Goal: Find specific page/section: Find specific page/section

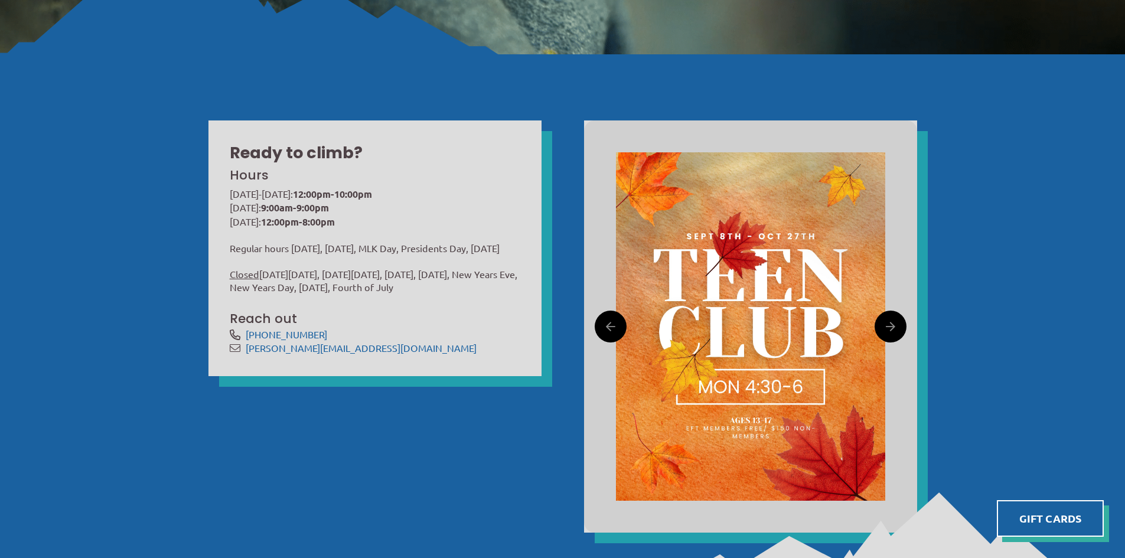
scroll to position [513, 0]
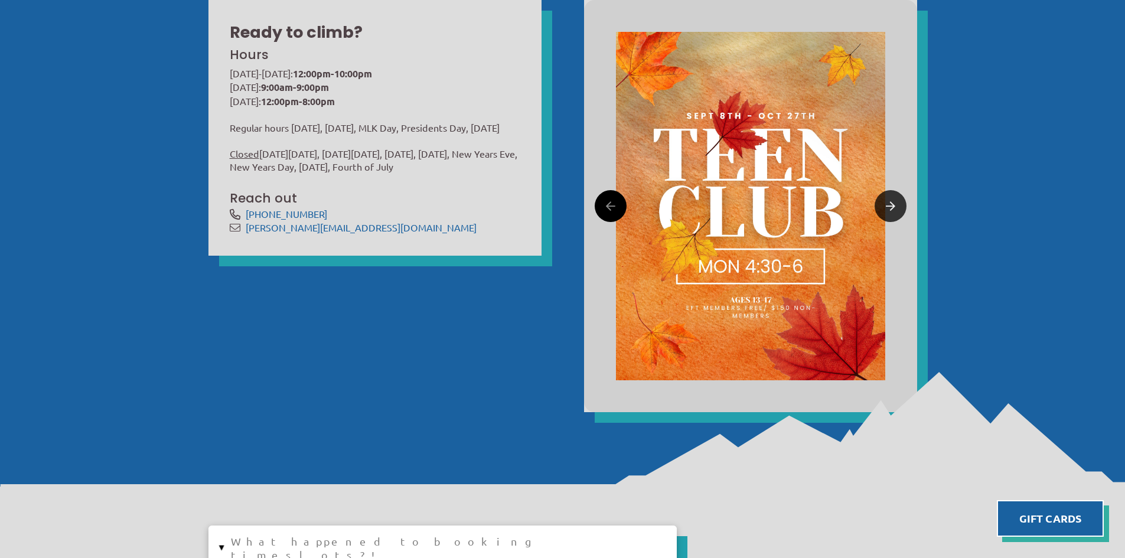
click at [892, 204] on icon at bounding box center [890, 206] width 9 height 18
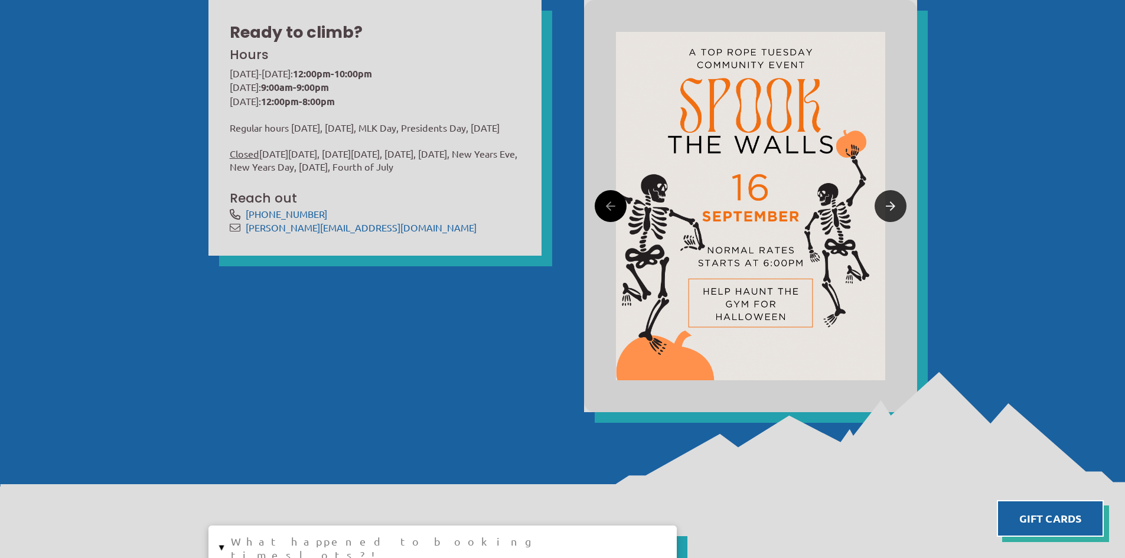
click at [892, 204] on icon at bounding box center [890, 206] width 9 height 18
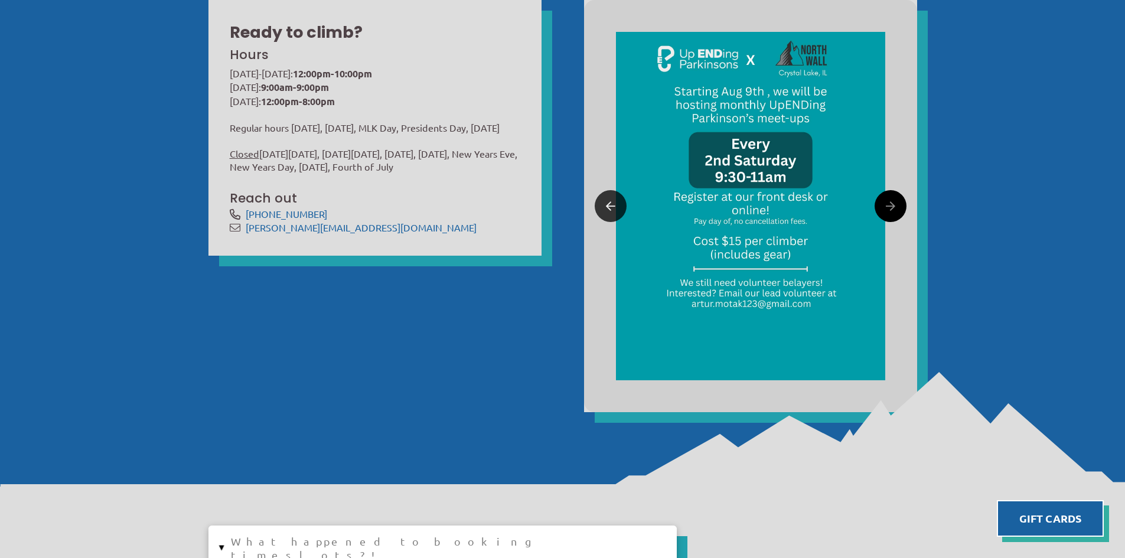
click at [601, 197] on link at bounding box center [611, 206] width 32 height 32
click at [888, 207] on icon at bounding box center [890, 206] width 9 height 18
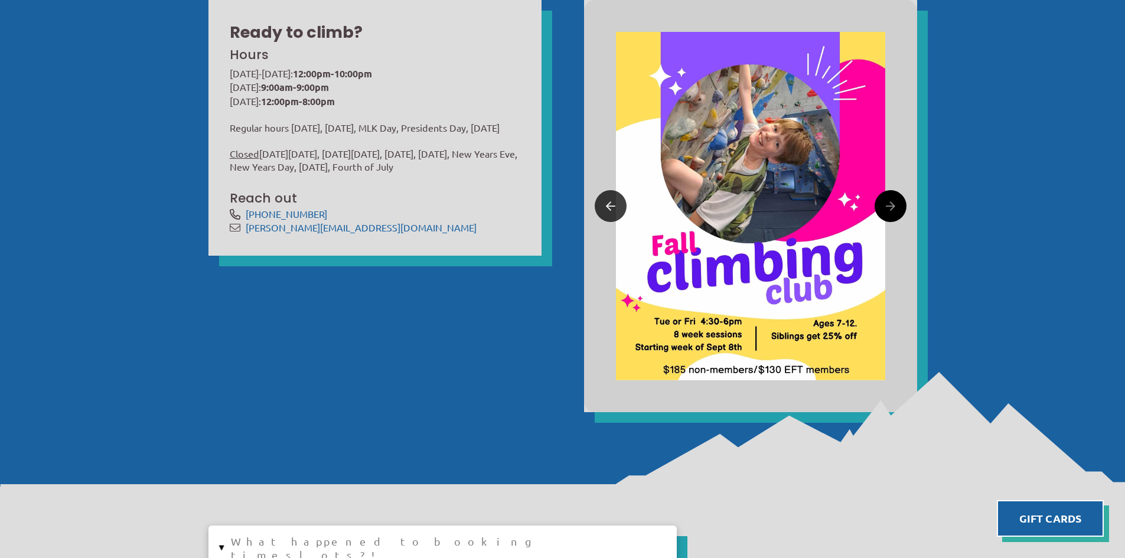
click at [602, 206] on link at bounding box center [611, 206] width 32 height 32
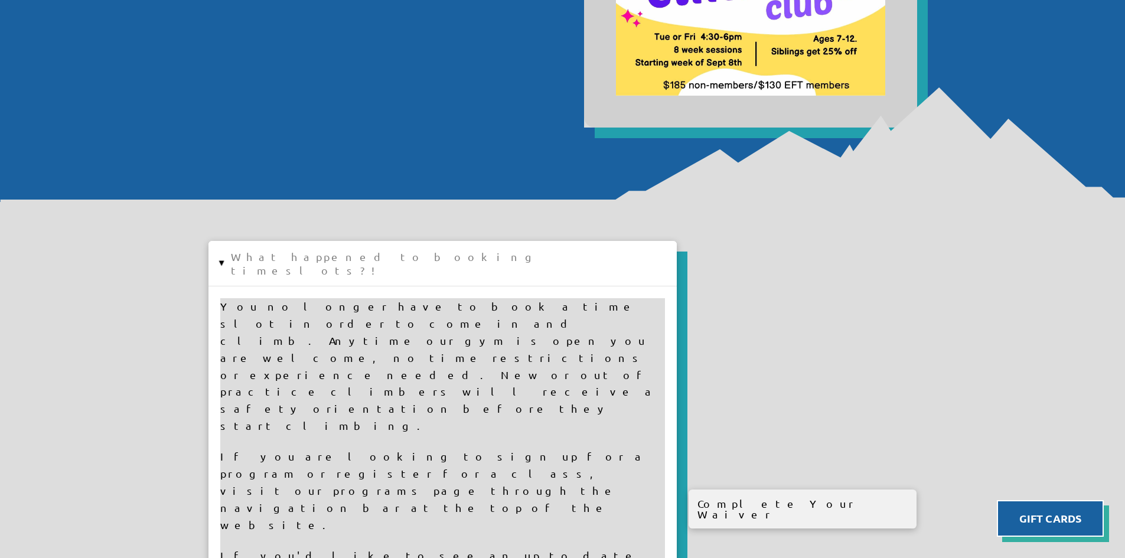
scroll to position [0, 0]
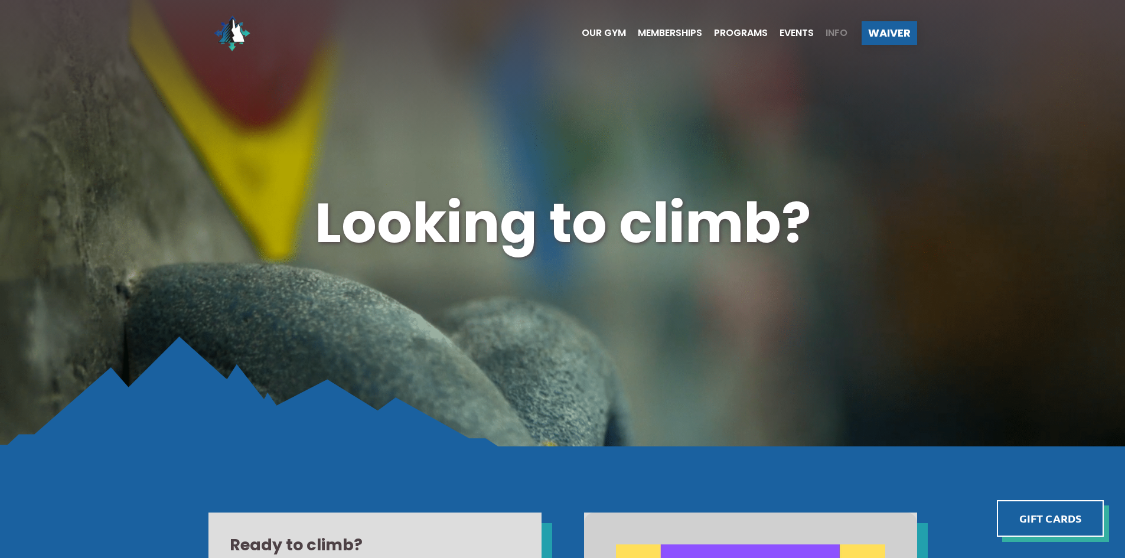
click at [836, 34] on span "Info" at bounding box center [836, 32] width 22 height 9
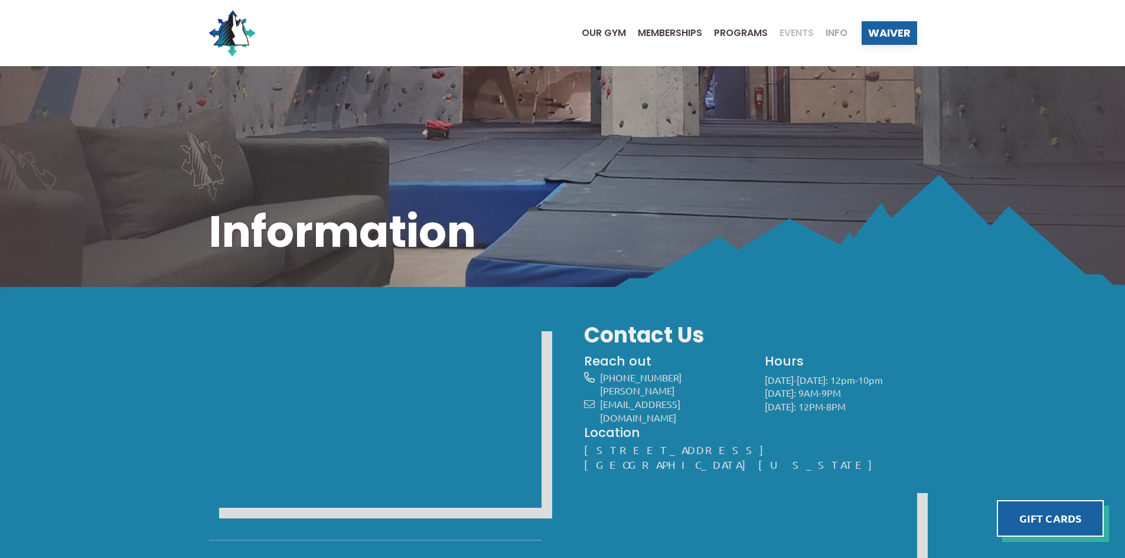
click at [798, 37] on span "Events" at bounding box center [796, 32] width 34 height 9
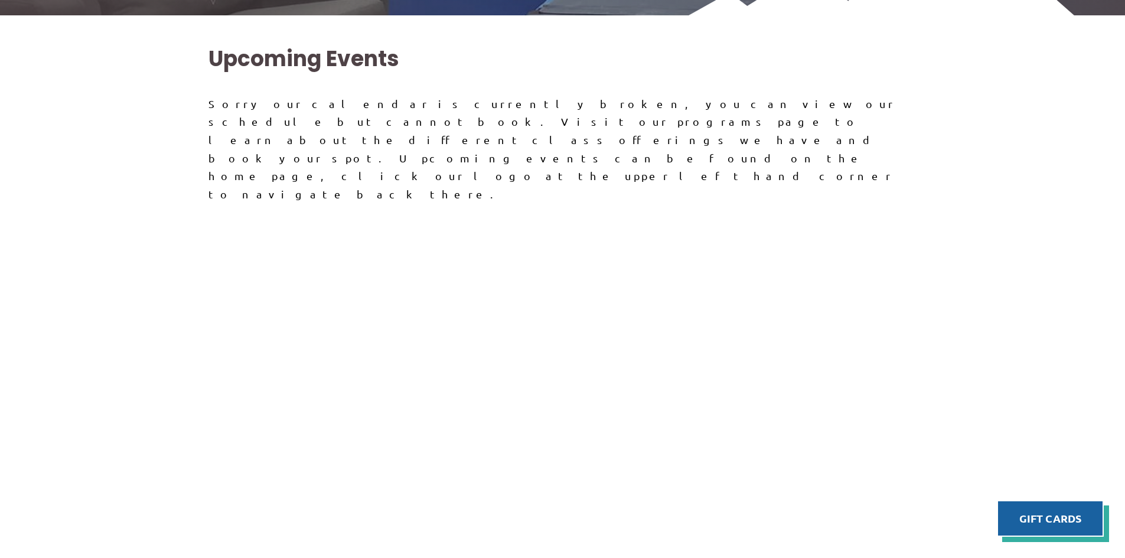
scroll to position [377, 0]
